Goal: Check status: Check status

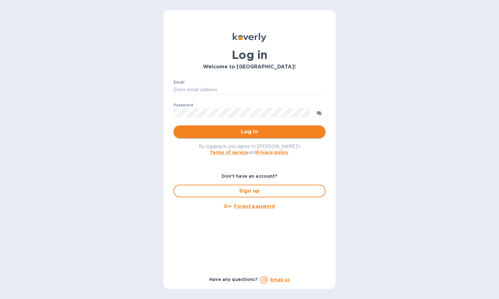
type input "[PERSON_NAME][EMAIL_ADDRESS][DOMAIN_NAME]"
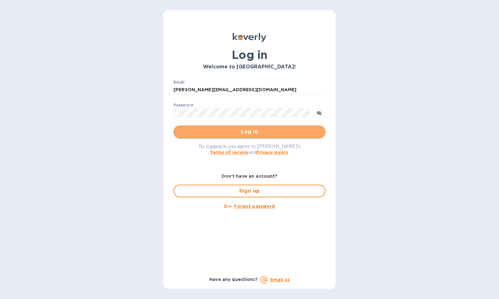
click at [251, 133] on span "Log in" at bounding box center [249, 132] width 142 height 8
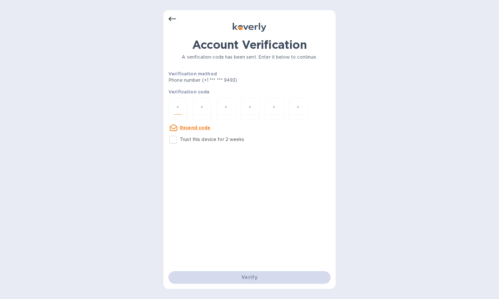
click at [179, 109] on input "number" at bounding box center [178, 109] width 8 height 12
type input "9"
type input "5"
type input "9"
type input "0"
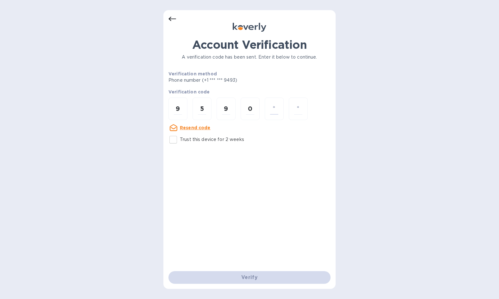
type input "7"
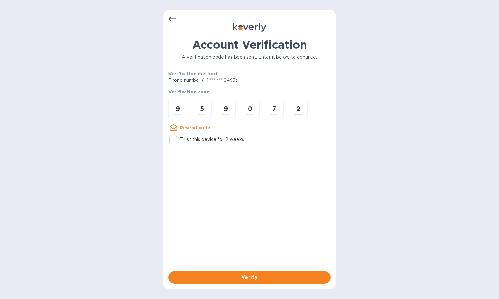
type input "2"
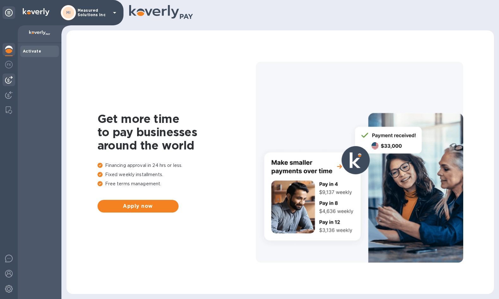
click at [9, 83] on img at bounding box center [9, 80] width 8 height 8
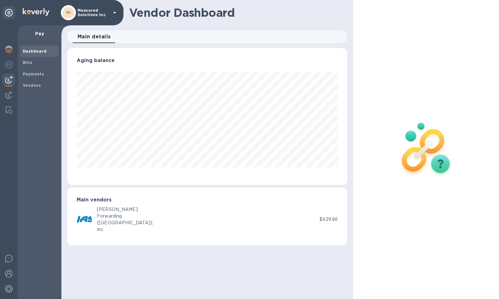
scroll to position [137, 280]
click at [32, 72] on b "Payments" at bounding box center [33, 73] width 21 height 5
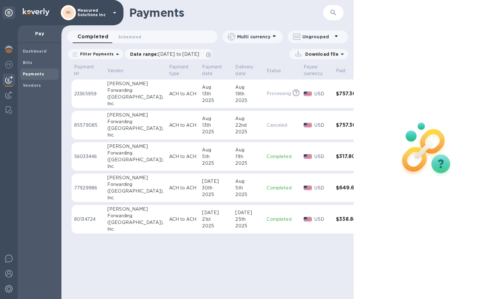
click at [264, 97] on td "Processing This payment is under compliance review, which may take up to 3 busi…" at bounding box center [282, 93] width 37 height 29
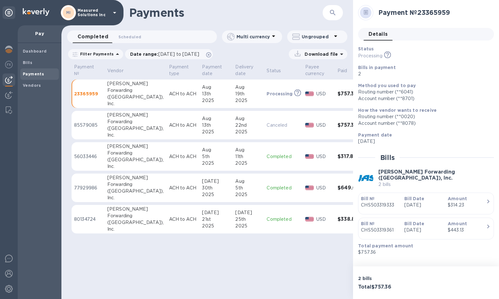
click at [400, 99] on div "Account number (**8701)" at bounding box center [423, 98] width 131 height 7
click at [9, 272] on img at bounding box center [9, 274] width 8 height 8
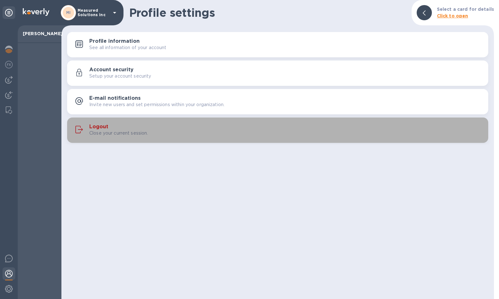
click at [102, 127] on h3 "Logout" at bounding box center [98, 127] width 19 height 6
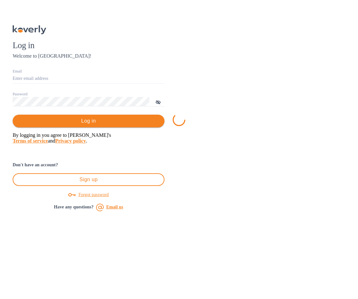
type input "[PERSON_NAME][EMAIL_ADDRESS][DOMAIN_NAME]"
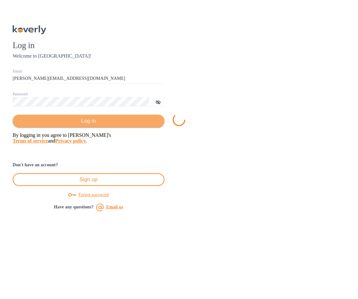
click at [159, 125] on span "Log in" at bounding box center [89, 121] width 142 height 8
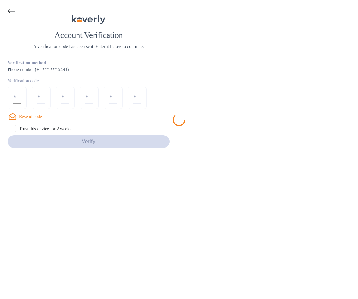
click at [21, 104] on input "number" at bounding box center [17, 98] width 8 height 12
type input "1"
type input "0"
type input "5"
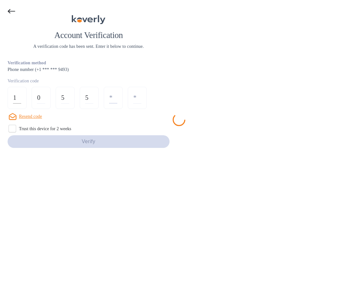
type input "3"
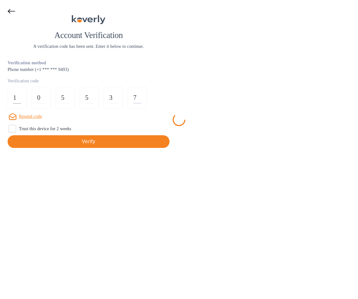
type input "7"
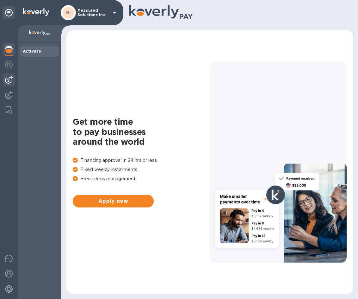
click at [9, 78] on img at bounding box center [9, 80] width 8 height 8
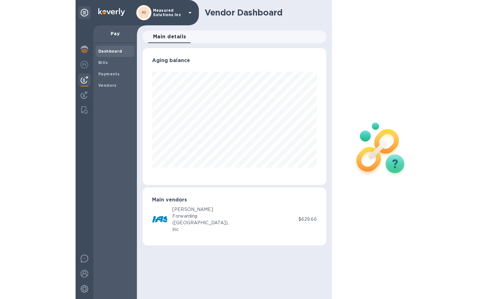
scroll to position [137, 183]
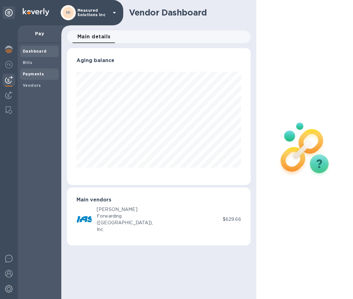
click at [35, 71] on span "Payments" at bounding box center [33, 74] width 21 height 6
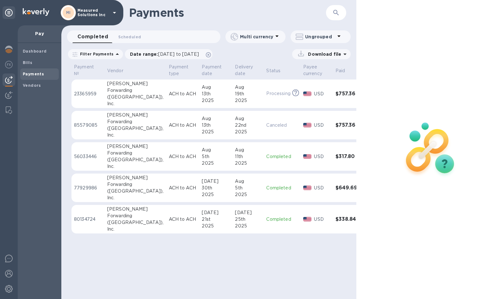
click at [358, 164] on img at bounding box center [431, 149] width 84 height 84
click at [29, 49] on b "Dashboard" at bounding box center [35, 51] width 24 height 5
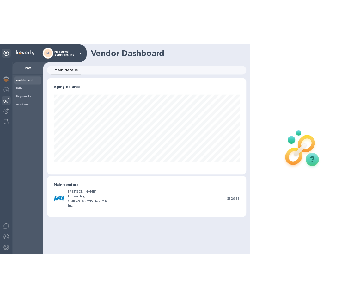
scroll to position [137, 284]
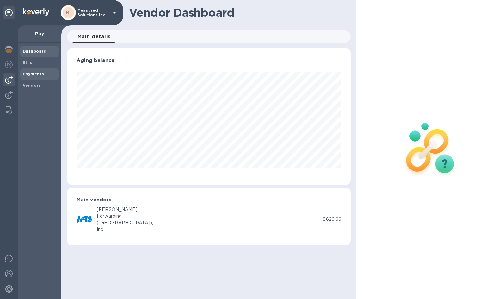
drag, startPoint x: 31, startPoint y: 71, endPoint x: 30, endPoint y: 76, distance: 4.8
click at [31, 71] on span "Payments" at bounding box center [33, 74] width 21 height 6
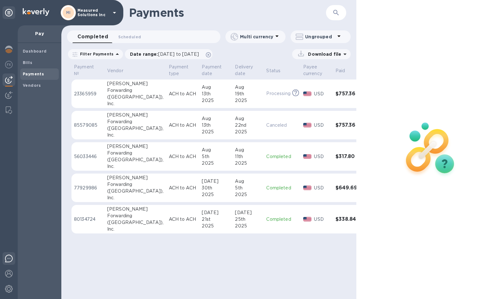
click at [9, 255] on img at bounding box center [9, 258] width 8 height 8
